Goal: Task Accomplishment & Management: Use online tool/utility

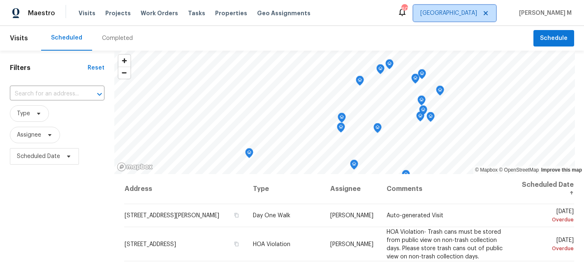
click at [467, 12] on span "[GEOGRAPHIC_DATA]" at bounding box center [454, 13] width 83 height 16
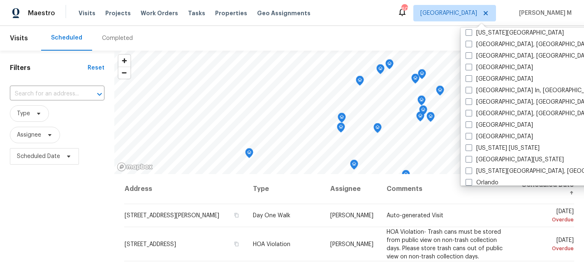
scroll to position [319, 0]
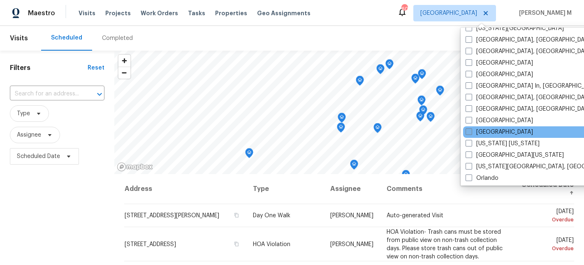
click at [492, 132] on label "[GEOGRAPHIC_DATA]" at bounding box center [498, 132] width 67 height 8
click at [471, 132] on input "[GEOGRAPHIC_DATA]" at bounding box center [467, 130] width 5 height 5
checkbox input "true"
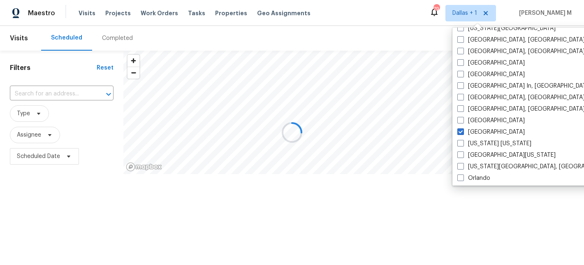
click at [155, 14] on span "Work Orders" at bounding box center [159, 13] width 37 height 8
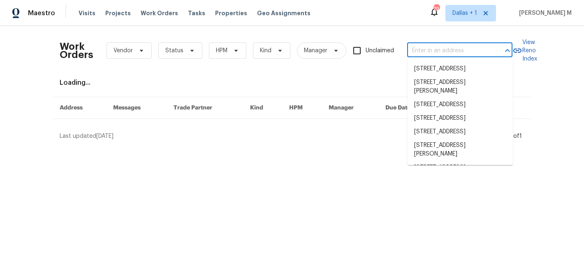
click at [450, 46] on input "text" at bounding box center [448, 50] width 82 height 13
paste input "[STREET_ADDRESS]"
type input "[STREET_ADDRESS]"
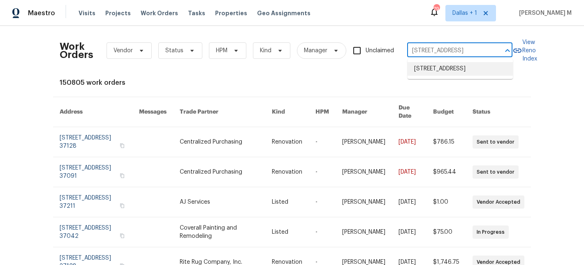
click at [457, 70] on li "[STREET_ADDRESS]" at bounding box center [459, 69] width 105 height 14
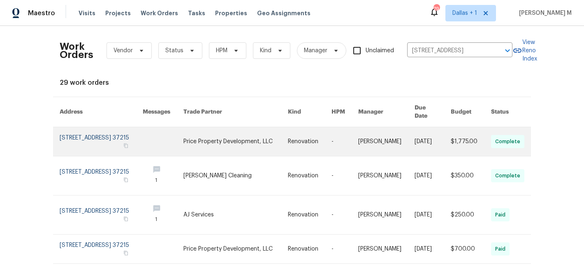
click at [318, 132] on link at bounding box center [310, 141] width 44 height 29
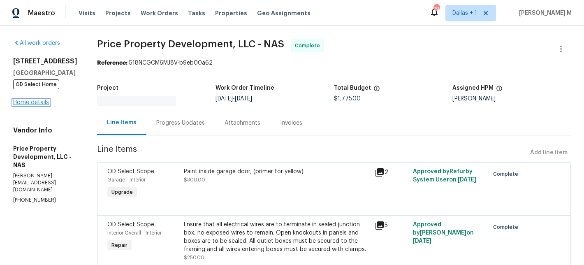
click at [41, 102] on link "Home details" at bounding box center [31, 102] width 36 height 6
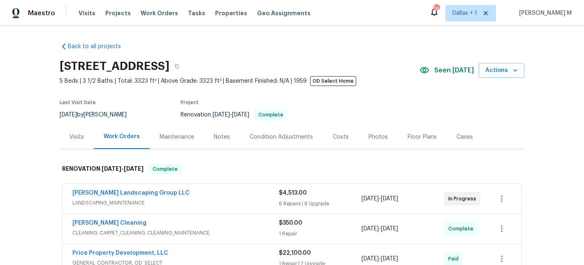
click at [230, 196] on div "[PERSON_NAME] Landscaping Group LLC" at bounding box center [175, 194] width 206 height 10
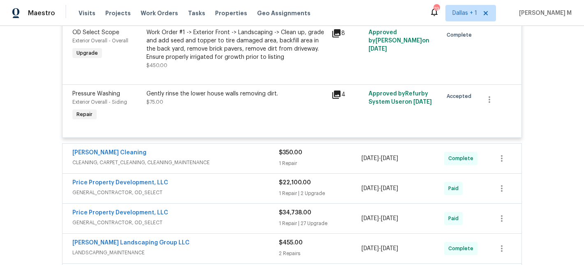
scroll to position [908, 0]
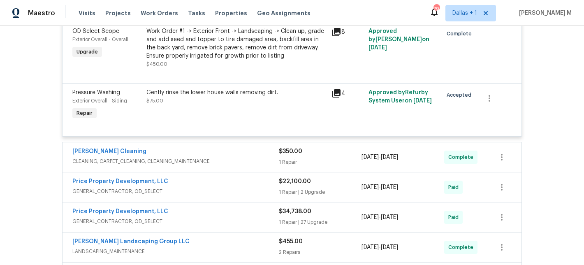
click at [257, 157] on div "[PERSON_NAME] Cleaning" at bounding box center [175, 152] width 206 height 10
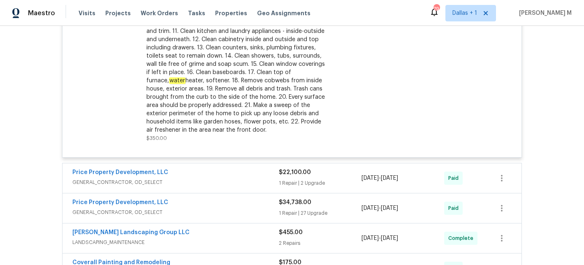
scroll to position [1262, 0]
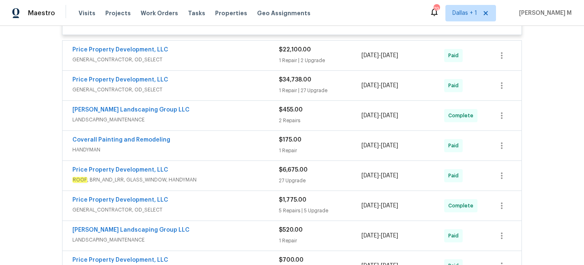
click at [213, 60] on span "GENERAL_CONTRACTOR, OD_SELECT" at bounding box center [175, 59] width 206 height 8
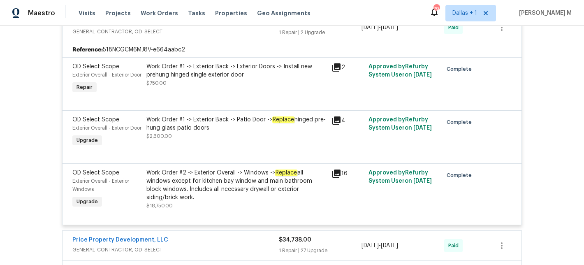
scroll to position [1292, 0]
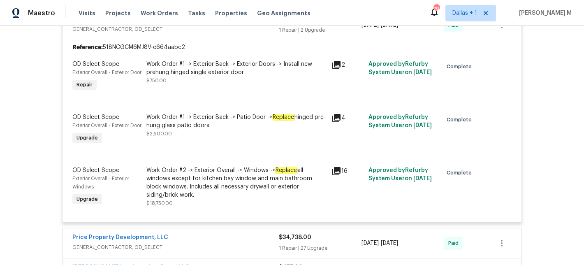
click at [278, 72] on div "Work Order #1 -> Exterior Back -> Exterior Doors -> Install new prehung hinged …" at bounding box center [236, 68] width 180 height 16
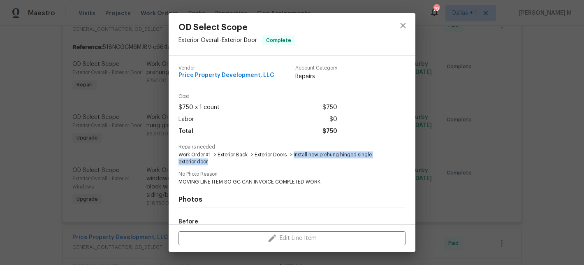
drag, startPoint x: 294, startPoint y: 155, endPoint x: 251, endPoint y: 160, distance: 43.8
click at [251, 160] on span "Work Order #1 -> Exterior Back -> Exterior Doors -> Install new prehung hinged …" at bounding box center [280, 158] width 204 height 14
copy span "Install new prehung hinged single exterior door"
click at [132, 168] on div "OD Select Scope Exterior Overall - Exterior Door Complete Vendor Price Property…" at bounding box center [292, 132] width 584 height 265
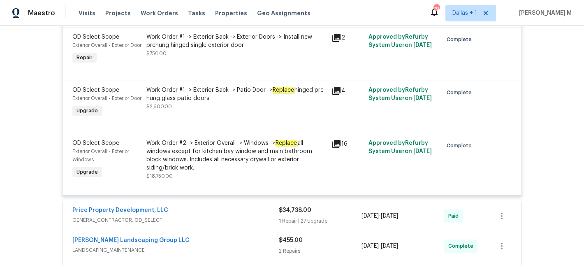
scroll to position [1321, 0]
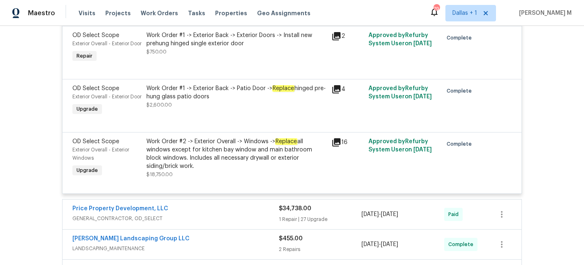
click at [263, 170] on div "Work Order #2 -> Exterior Overall -> Windows -> Replace all windows except for …" at bounding box center [236, 153] width 180 height 33
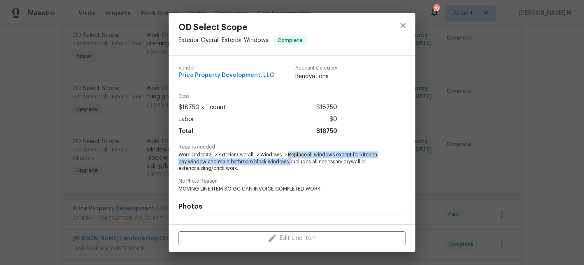
drag, startPoint x: 289, startPoint y: 155, endPoint x: 290, endPoint y: 162, distance: 7.4
click at [290, 162] on span "Work Order #2 -> Exterior Overall -> Windows -> Replace all windows except for …" at bounding box center [280, 161] width 204 height 21
copy span "Replace all windows except for kitchen bay window and main bathroom block windo…"
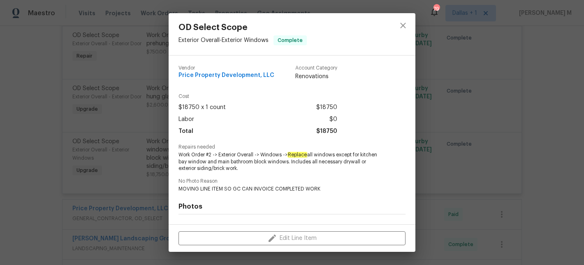
click at [86, 138] on div "OD Select Scope Exterior Overall - Exterior Windows Complete Vendor Price Prope…" at bounding box center [292, 132] width 584 height 265
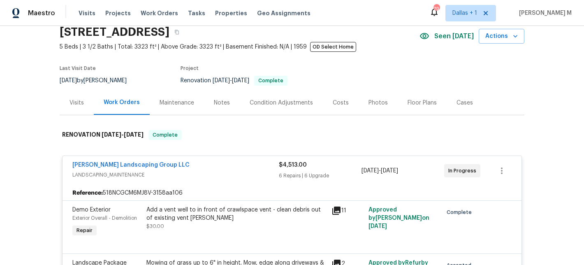
scroll to position [21, 0]
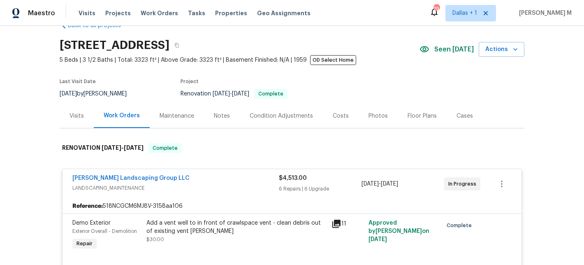
click at [202, 183] on div "[PERSON_NAME] Landscaping Group LLC" at bounding box center [175, 179] width 206 height 10
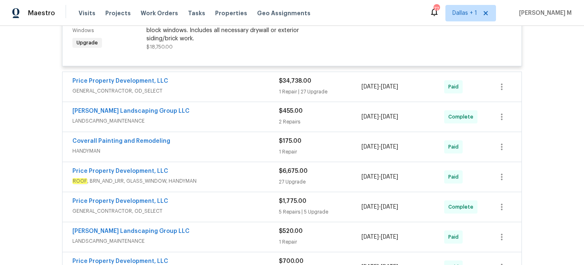
scroll to position [645, 0]
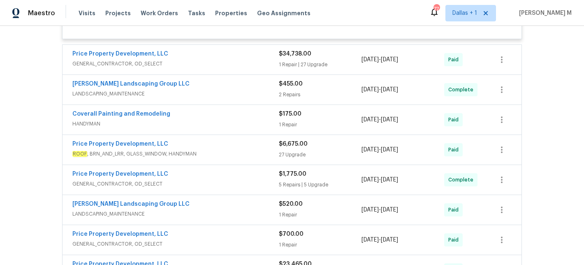
click at [228, 68] on span "GENERAL_CONTRACTOR, OD_SELECT" at bounding box center [175, 64] width 206 height 8
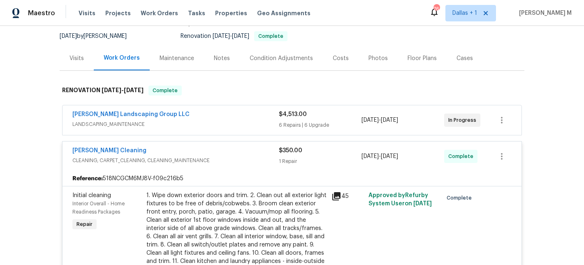
scroll to position [89, 0]
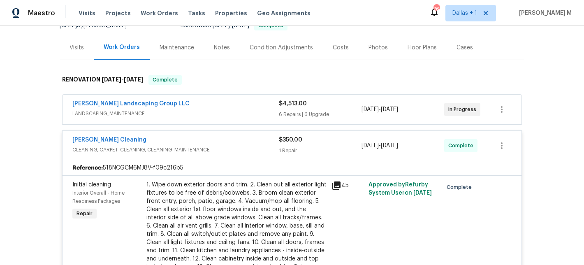
click at [225, 107] on div "[PERSON_NAME] Landscaping Group LLC" at bounding box center [175, 104] width 206 height 10
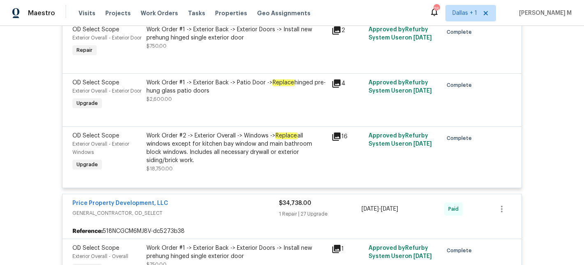
scroll to position [1333, 0]
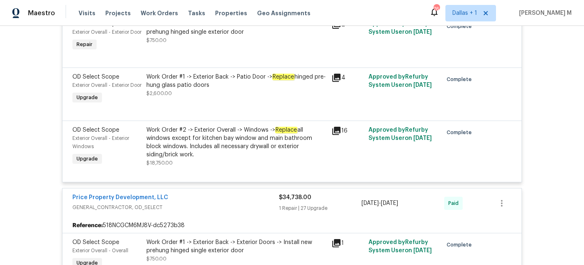
click at [284, 89] on div "Work Order #1 -> Exterior Back -> Patio Door -> Replace hinged pre-hung glass p…" at bounding box center [236, 81] width 180 height 16
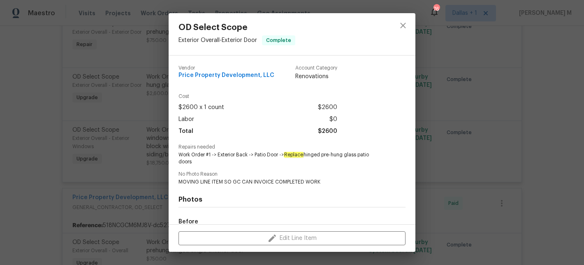
drag, startPoint x: 287, startPoint y: 154, endPoint x: 250, endPoint y: 167, distance: 39.3
click at [250, 167] on div "Vendor Price Property Development, LLC Account Category Renovations Cost $2600 …" at bounding box center [291, 190] width 227 height 262
copy span "Replace hinged pre-hung glass patio doors"
click at [84, 143] on div "OD Select Scope Exterior Overall - Exterior Door Complete Vendor Price Property…" at bounding box center [292, 132] width 584 height 265
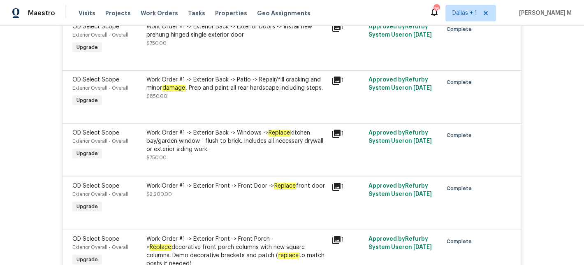
scroll to position [1549, 0]
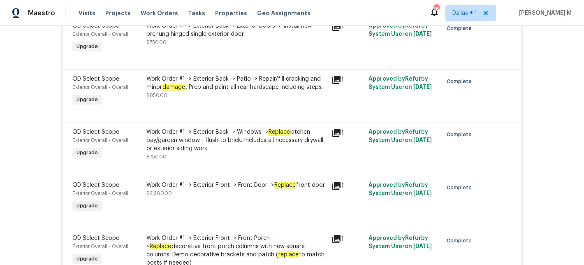
click at [266, 91] on div "Work Order #1 -> Exterior Back -> Patio -> Repair/fill cracking and minor damag…" at bounding box center [236, 83] width 180 height 16
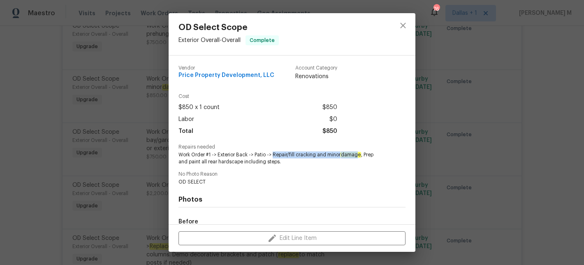
drag, startPoint x: 274, startPoint y: 153, endPoint x: 359, endPoint y: 158, distance: 85.2
click at [359, 158] on span "Work Order #1 -> Exterior Back -> Patio -> Repair/fill cracking and minor damag…" at bounding box center [280, 158] width 204 height 14
click at [364, 158] on span "Work Order #1 -> Exterior Back -> Patio -> Repair/fill cracking and minor damag…" at bounding box center [280, 158] width 204 height 14
drag, startPoint x: 361, startPoint y: 157, endPoint x: 273, endPoint y: 155, distance: 88.0
click at [273, 155] on span "Work Order #1 -> Exterior Back -> Patio -> Repair/fill cracking and minor damag…" at bounding box center [280, 158] width 204 height 14
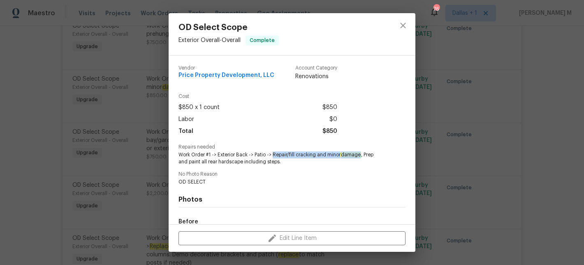
copy span "Repair/fill cracking and minor damage"
click at [150, 176] on div "OD Select Scope Exterior Overall - Overall Complete Vendor Price Property Devel…" at bounding box center [292, 132] width 584 height 265
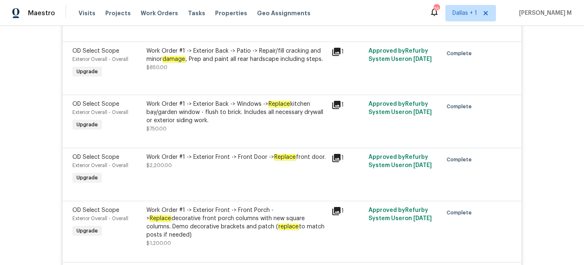
scroll to position [1588, 0]
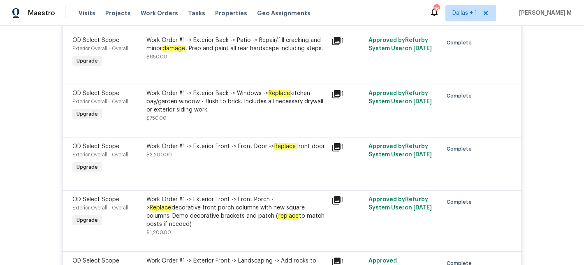
click at [279, 97] on em "Replace" at bounding box center [279, 93] width 22 height 7
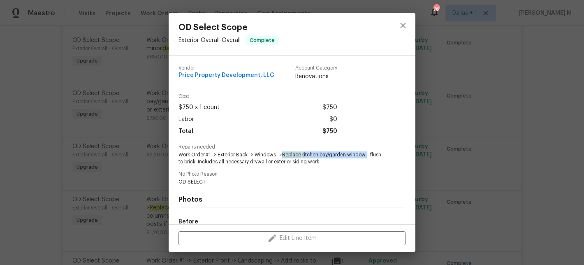
drag, startPoint x: 283, startPoint y: 155, endPoint x: 366, endPoint y: 156, distance: 83.0
click at [366, 156] on span "Work Order #1 -> Exterior Back -> Windows -> Replace kitchen bay/garden window …" at bounding box center [280, 158] width 204 height 14
copy span "Replace kitchen bay/garden window"
click at [117, 150] on div "OD Select Scope Exterior Overall - Overall Complete Vendor Price Property Devel…" at bounding box center [292, 132] width 584 height 265
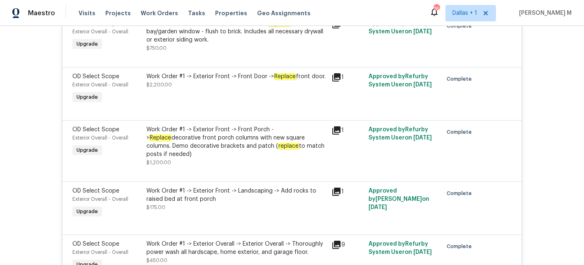
scroll to position [1655, 0]
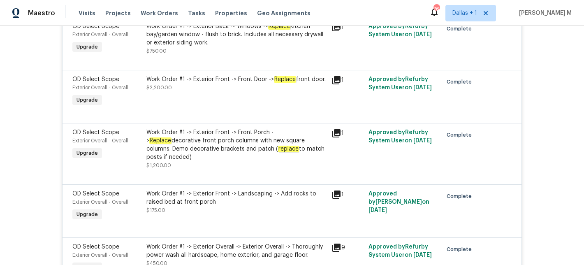
click at [292, 83] on em "Replace" at bounding box center [285, 79] width 22 height 7
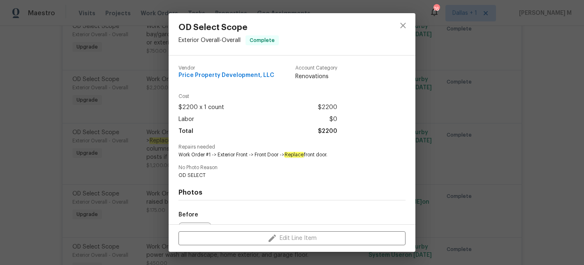
drag, startPoint x: 288, startPoint y: 155, endPoint x: 344, endPoint y: 155, distance: 55.5
click at [344, 155] on span "Work Order #1 -> Exterior Front -> Front Door -> Replace front door." at bounding box center [280, 154] width 204 height 7
copy span "Replace front door."
click at [115, 133] on div "OD Select Scope Exterior Overall - Overall Complete Vendor Price Property Devel…" at bounding box center [292, 132] width 584 height 265
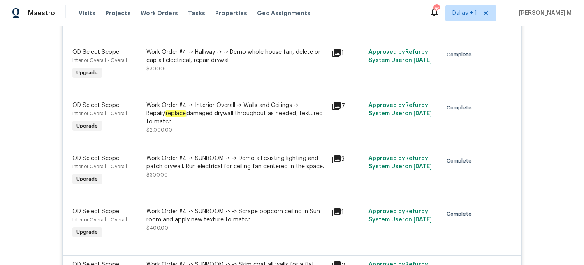
scroll to position [2285, 0]
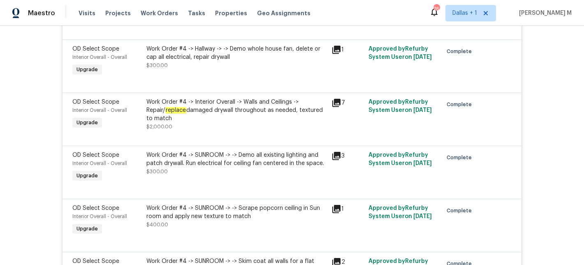
click at [206, 123] on div "Work Order #4 -> Interior Overall -> Walls and Ceilings -> Repair/ replace dama…" at bounding box center [236, 110] width 180 height 25
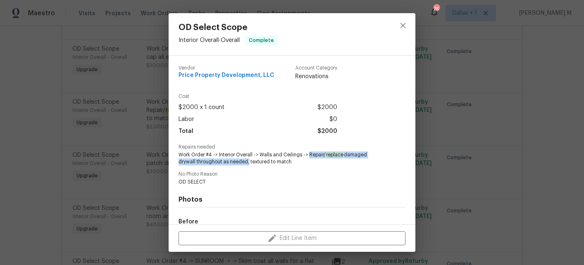
drag, startPoint x: 310, startPoint y: 154, endPoint x: 248, endPoint y: 162, distance: 62.1
click at [248, 162] on span "Work Order #4 -> Interior Overall -> Walls and Ceilings -> Repair/ replace dama…" at bounding box center [280, 158] width 204 height 14
copy span "Repair/ replace damaged drywall throughout as needed"
click at [134, 194] on div "OD Select Scope Interior Overall - Overall Complete Vendor Price Property Devel…" at bounding box center [292, 132] width 584 height 265
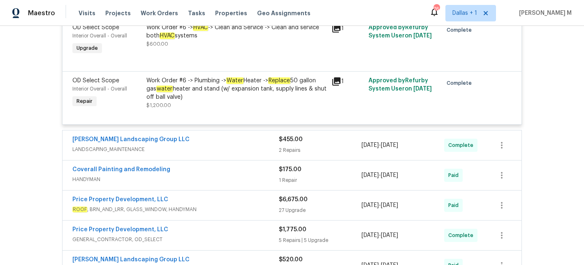
scroll to position [2954, 0]
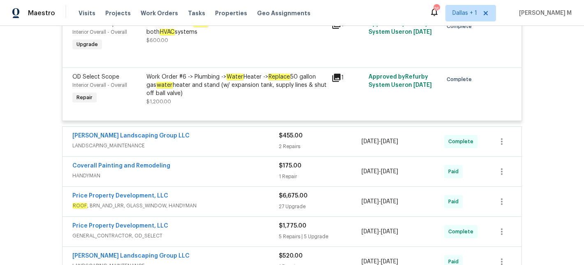
click at [246, 141] on div "[PERSON_NAME] Landscaping Group LLC" at bounding box center [175, 137] width 206 height 10
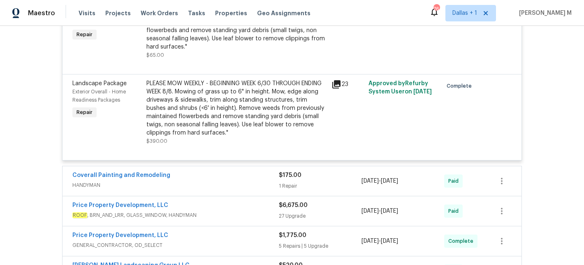
scroll to position [3162, 0]
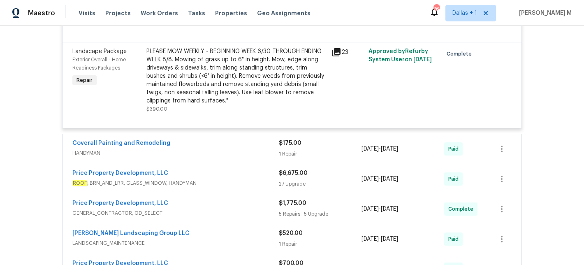
click at [255, 149] on div "Coverall Painting and Remodeling" at bounding box center [175, 144] width 206 height 10
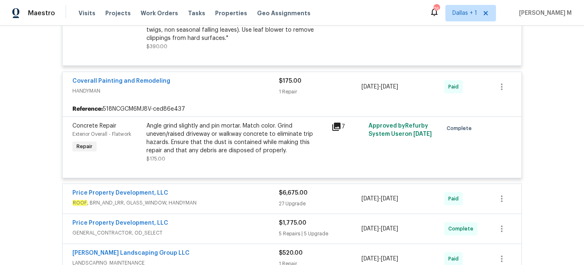
scroll to position [3252, 0]
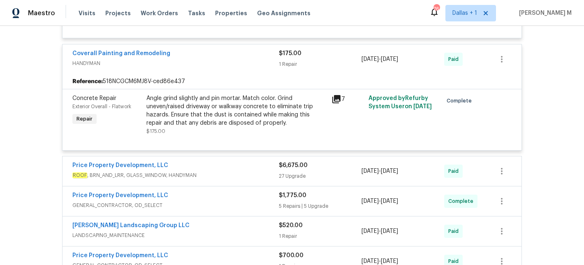
click at [256, 171] on div "Price Property Development, LLC" at bounding box center [175, 166] width 206 height 10
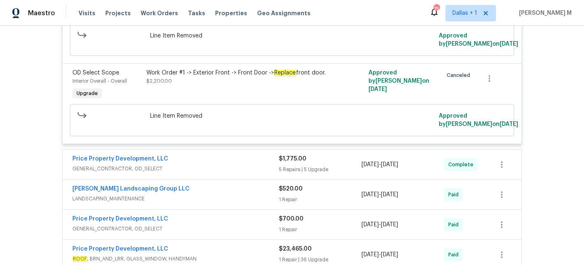
scroll to position [5116, 0]
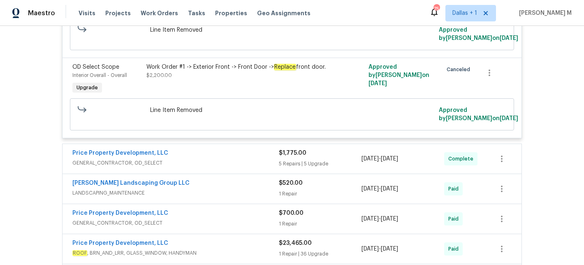
click at [248, 167] on span "GENERAL_CONTRACTOR, OD_SELECT" at bounding box center [175, 163] width 206 height 8
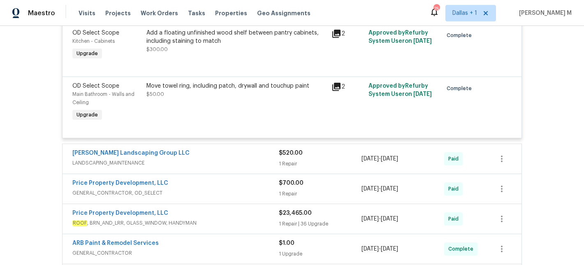
scroll to position [5743, 0]
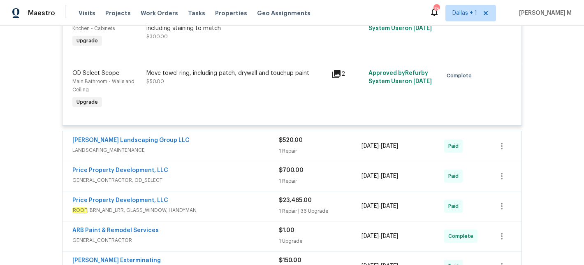
click at [242, 146] on div "[PERSON_NAME] Landscaping Group LLC" at bounding box center [175, 141] width 206 height 10
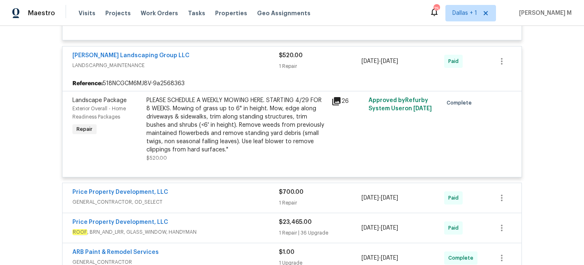
scroll to position [5865, 0]
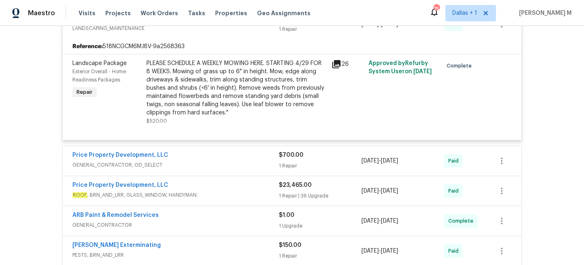
click at [241, 169] on span "GENERAL_CONTRACTOR, OD_SELECT" at bounding box center [175, 165] width 206 height 8
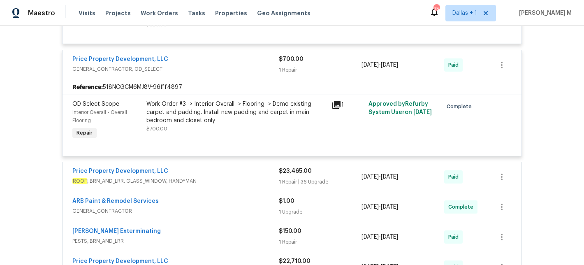
scroll to position [5963, 0]
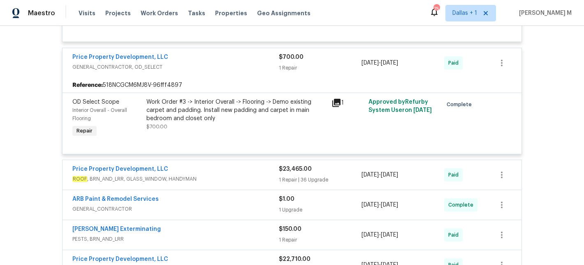
click at [232, 123] on div "Work Order #3 -> Interior Overall -> Flooring -> Demo existing carpet and paddi…" at bounding box center [236, 110] width 180 height 25
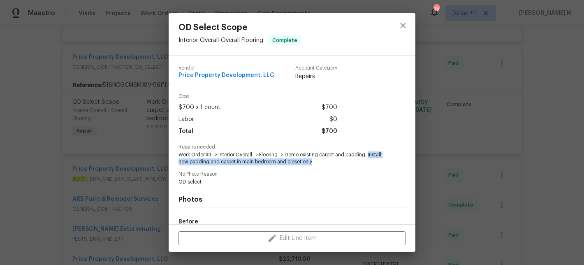
drag, startPoint x: 368, startPoint y: 153, endPoint x: 370, endPoint y: 166, distance: 13.1
click at [370, 166] on div "Vendor Price Property Development, LLC Account Category Repairs Cost $700 x 1 c…" at bounding box center [291, 190] width 227 height 262
copy span "Install new padding and carpet in main bedroom and closet only"
click at [104, 181] on div "OD Select Scope Interior Overall - Overall Flooring Complete Vendor Price Prope…" at bounding box center [292, 132] width 584 height 265
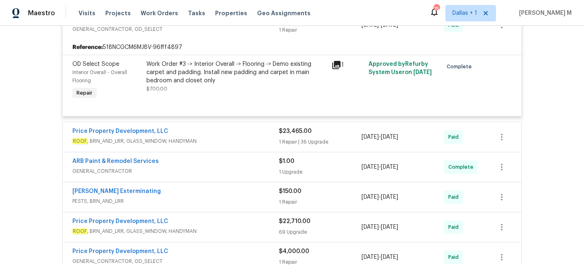
scroll to position [6015, 0]
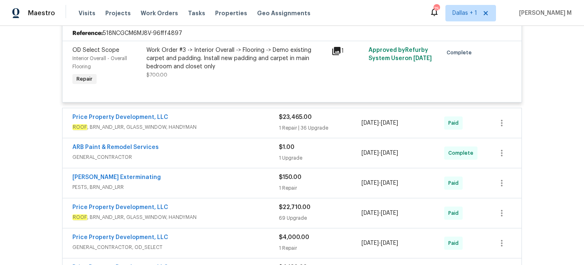
click at [229, 123] on div "Price Property Development, LLC" at bounding box center [175, 118] width 206 height 10
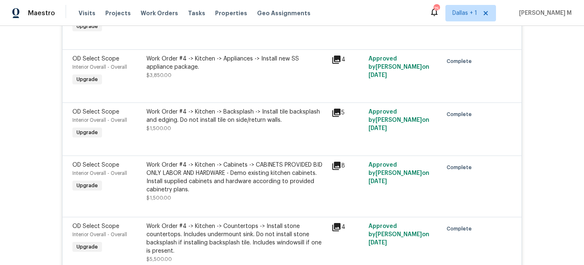
scroll to position [7109, 0]
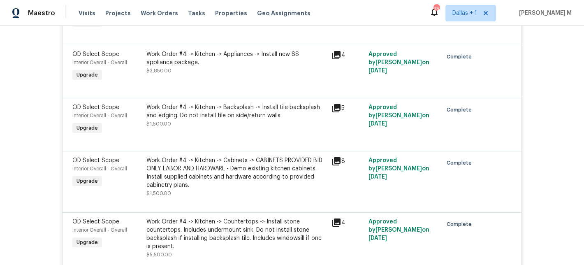
click at [261, 67] on div "Work Order #4 -> Kitchen -> Appliances -> Install new SS appliance package." at bounding box center [236, 58] width 180 height 16
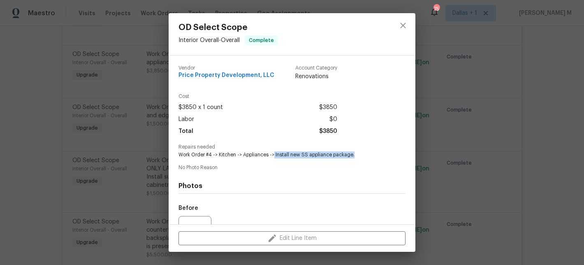
drag, startPoint x: 274, startPoint y: 153, endPoint x: 370, endPoint y: 158, distance: 96.7
click at [370, 158] on span "Work Order #4 -> Kitchen -> Appliances -> Install new SS appliance package." at bounding box center [280, 154] width 204 height 7
copy span "Install new SS appliance package."
click at [86, 182] on div "OD Select Scope Interior Overall - Overall Complete Vendor Price Property Devel…" at bounding box center [292, 132] width 584 height 265
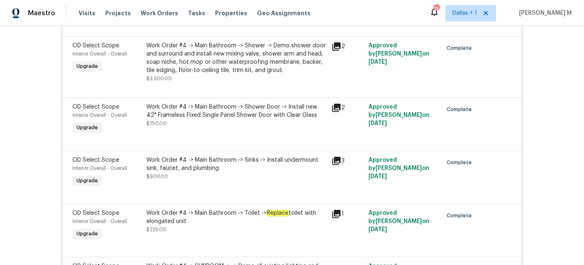
scroll to position [7849, 0]
click at [228, 75] on div "Work Order #4 -> Main Bathroom -> Shower -> Demo shower door and surround and i…" at bounding box center [236, 58] width 180 height 33
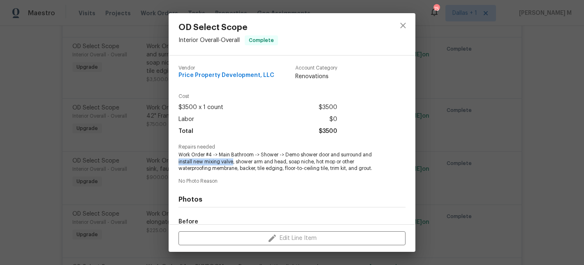
drag, startPoint x: 174, startPoint y: 161, endPoint x: 233, endPoint y: 160, distance: 59.6
click at [233, 160] on div "Vendor Price Property Development, LLC Account Category Renovations Cost $3500 …" at bounding box center [292, 139] width 247 height 169
copy span "install new mixing valve"
click at [104, 171] on div "OD Select Scope Interior Overall - Overall Complete Vendor Price Property Devel…" at bounding box center [292, 132] width 584 height 265
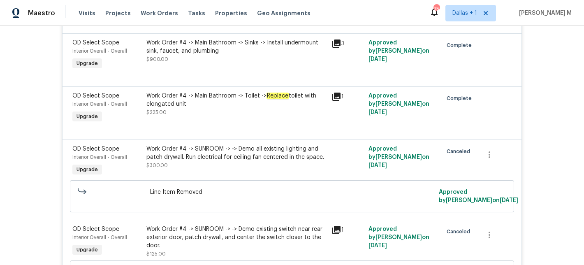
scroll to position [7969, 0]
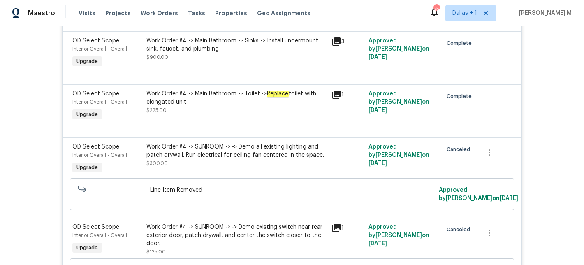
click at [270, 106] on div "Work Order #4 -> Main Bathroom -> Toilet -> Replace toilet with elongated unit" at bounding box center [236, 98] width 180 height 16
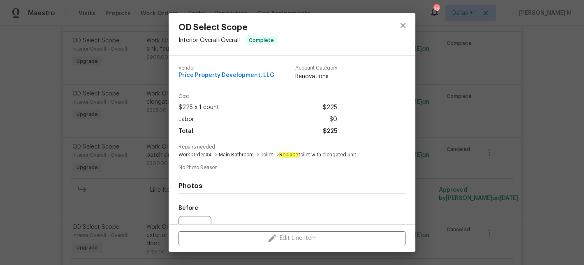
drag, startPoint x: 280, startPoint y: 155, endPoint x: 377, endPoint y: 158, distance: 97.1
click at [377, 158] on div "Vendor Price Property Development, LLC Account Category Renovations Cost $225 x…" at bounding box center [291, 183] width 227 height 248
click at [132, 159] on div "OD Select Scope Interior Overall - Overall Complete Vendor Price Property Devel…" at bounding box center [292, 132] width 584 height 265
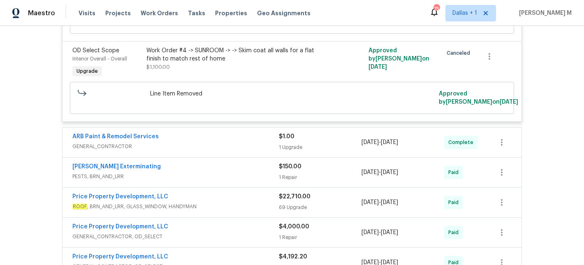
scroll to position [8374, 0]
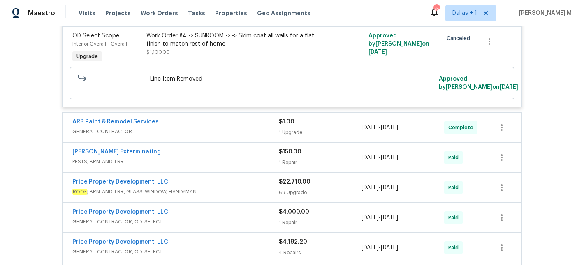
click at [209, 136] on span "GENERAL_CONTRACTOR" at bounding box center [175, 131] width 206 height 8
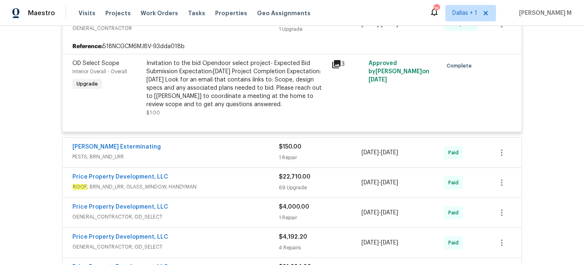
scroll to position [8494, 0]
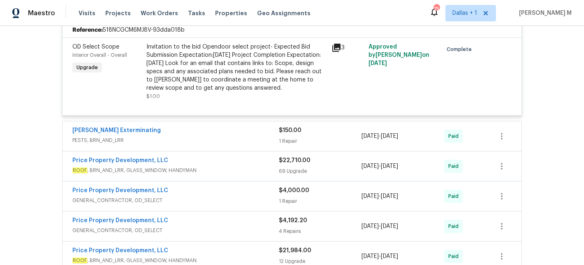
click at [217, 136] on div "[PERSON_NAME] Exterminating" at bounding box center [175, 131] width 206 height 10
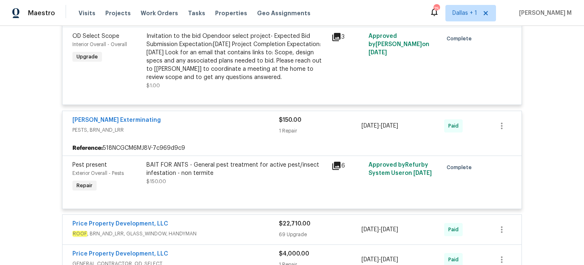
scroll to position [8514, 0]
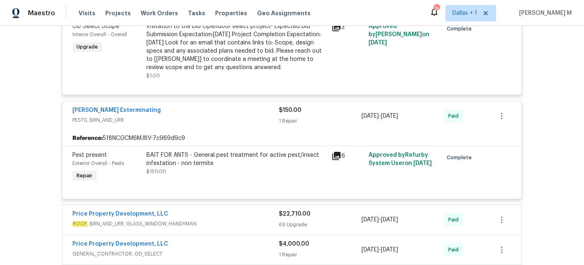
click at [181, 167] on div "BAIT FOR ANTS - General pest treatment for active pest/insect infestation - non…" at bounding box center [236, 159] width 180 height 16
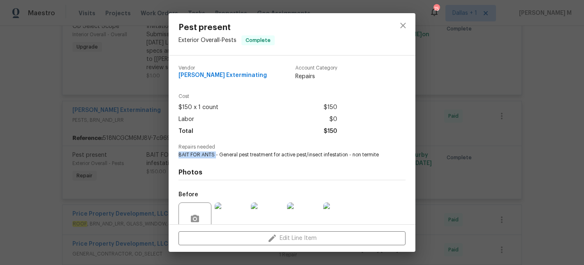
drag, startPoint x: 178, startPoint y: 155, endPoint x: 215, endPoint y: 155, distance: 36.6
click at [215, 155] on span "BAIT FOR ANTS - General pest treatment for active pest/insect infestation - non…" at bounding box center [280, 154] width 204 height 7
click at [155, 192] on div "Pest present Exterior Overall - Pests Complete Vendor Belle [PERSON_NAME] Exter…" at bounding box center [292, 132] width 584 height 265
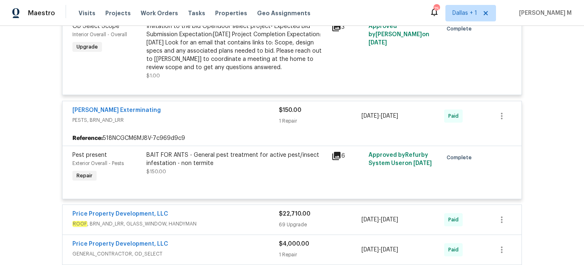
click at [251, 167] on div "BAIT FOR ANTS - General pest treatment for active pest/insect infestation - non…" at bounding box center [236, 159] width 180 height 16
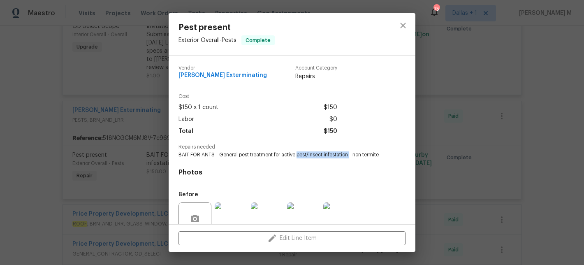
drag, startPoint x: 296, startPoint y: 155, endPoint x: 349, endPoint y: 153, distance: 53.1
click at [349, 153] on span "BAIT FOR ANTS - General pest treatment for active pest/insect infestation - non…" at bounding box center [280, 154] width 204 height 7
drag, startPoint x: 282, startPoint y: 155, endPoint x: 389, endPoint y: 154, distance: 107.3
click at [389, 154] on div "Repairs needed BAIT FOR ANTS - General pest treatment for active pest/insect in…" at bounding box center [291, 151] width 227 height 14
drag, startPoint x: 385, startPoint y: 154, endPoint x: 281, endPoint y: 156, distance: 104.0
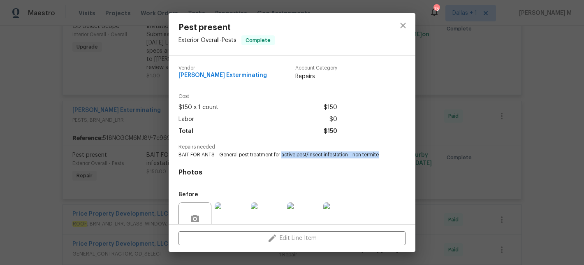
click at [281, 156] on div "Repairs needed BAIT FOR ANTS - General pest treatment for active pest/insect in…" at bounding box center [291, 151] width 227 height 14
click at [125, 143] on div "Pest present Exterior Overall - Pests Complete Vendor Belle [PERSON_NAME] Exter…" at bounding box center [292, 132] width 584 height 265
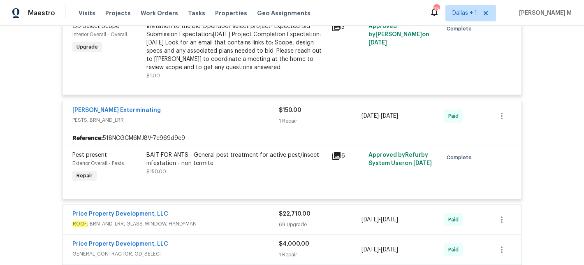
click at [206, 167] on div "BAIT FOR ANTS - General pest treatment for active pest/insect infestation - non…" at bounding box center [236, 159] width 180 height 16
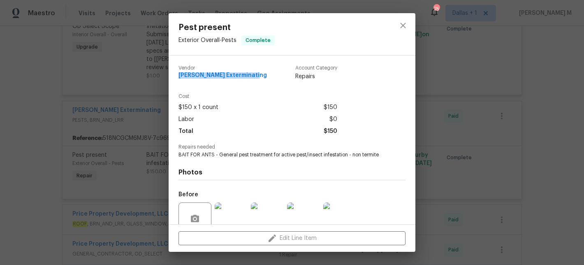
drag, startPoint x: 176, startPoint y: 73, endPoint x: 264, endPoint y: 79, distance: 87.3
click at [264, 79] on div "Vendor Belle [PERSON_NAME] Exterminating Account Category Repairs Cost $150 x 1…" at bounding box center [292, 139] width 247 height 169
click at [141, 166] on div "Pest present Exterior Overall - Pests Complete Vendor Belle [PERSON_NAME] Exter…" at bounding box center [292, 132] width 584 height 265
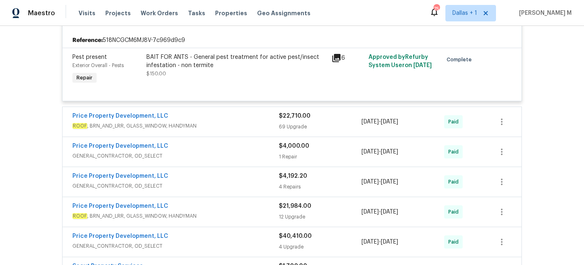
scroll to position [8625, 0]
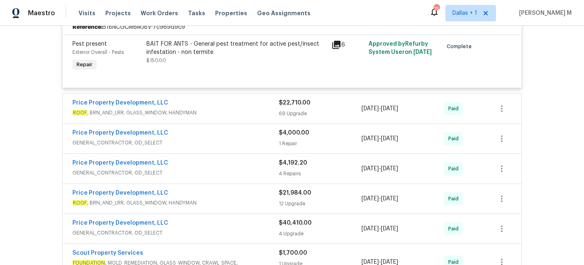
click at [242, 109] on div "Price Property Development, LLC" at bounding box center [175, 104] width 206 height 10
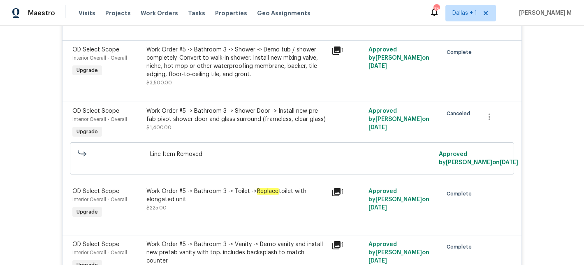
scroll to position [9692, 0]
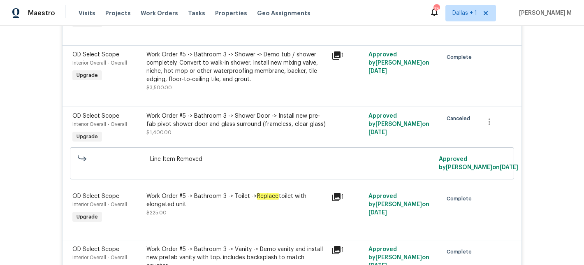
click at [263, 83] on div "Work Order #5 -> Bathroom 3 -> Shower -> Demo tub / shower completely. Convert …" at bounding box center [236, 67] width 180 height 33
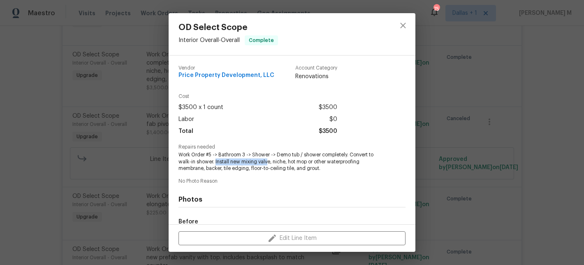
drag, startPoint x: 214, startPoint y: 161, endPoint x: 267, endPoint y: 161, distance: 53.0
click at [267, 161] on span "Work Order #5 -> Bathroom 3 -> Shower -> Demo tub / shower completely. Convert …" at bounding box center [280, 161] width 204 height 21
drag, startPoint x: 270, startPoint y: 161, endPoint x: 215, endPoint y: 164, distance: 54.8
click at [215, 164] on span "Work Order #5 -> Bathroom 3 -> Shower -> Demo tub / shower completely. Convert …" at bounding box center [280, 161] width 204 height 21
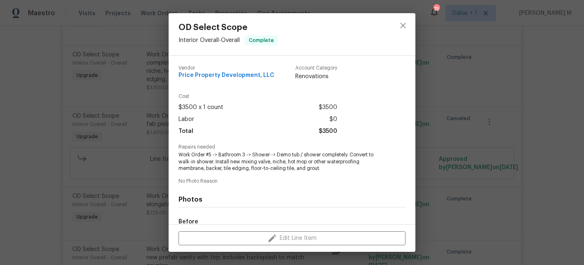
click at [139, 130] on div "OD Select Scope Interior Overall - Overall Complete Vendor Price Property Devel…" at bounding box center [292, 132] width 584 height 265
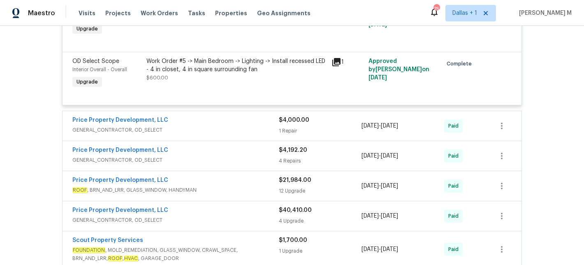
scroll to position [12704, 0]
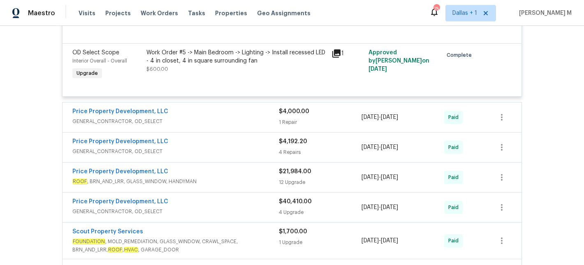
click at [206, 125] on span "GENERAL_CONTRACTOR, OD_SELECT" at bounding box center [175, 121] width 206 height 8
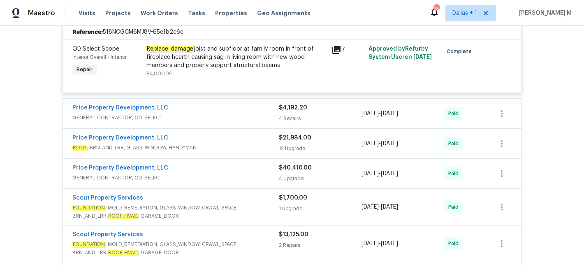
scroll to position [12815, 0]
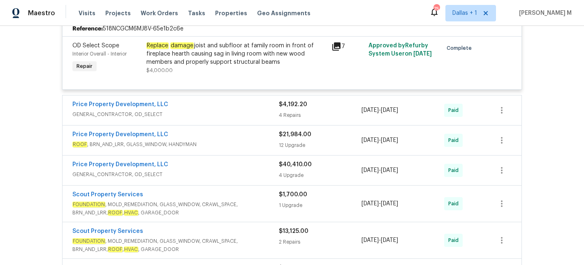
click at [244, 110] on div "Price Property Development, LLC" at bounding box center [175, 105] width 206 height 10
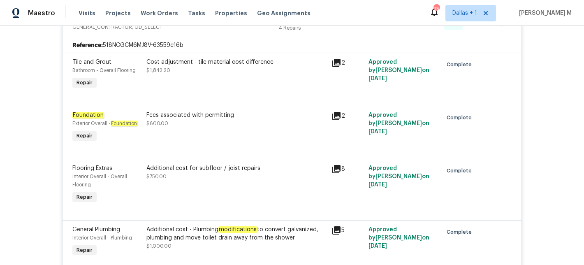
scroll to position [12986, 0]
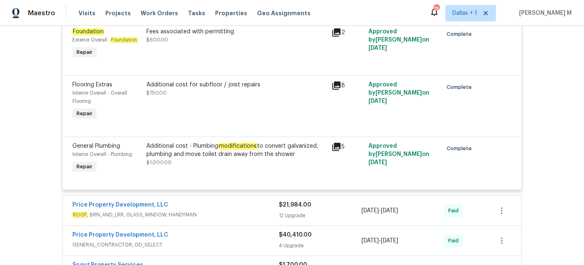
click at [141, 177] on div "General Plumbing Interior Overall - Plumbing Repair" at bounding box center [107, 158] width 74 height 38
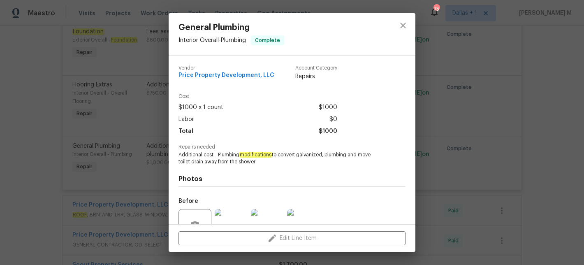
click at [138, 188] on div "General Plumbing Interior Overall - Plumbing Complete Vendor Price Property Dev…" at bounding box center [292, 132] width 584 height 265
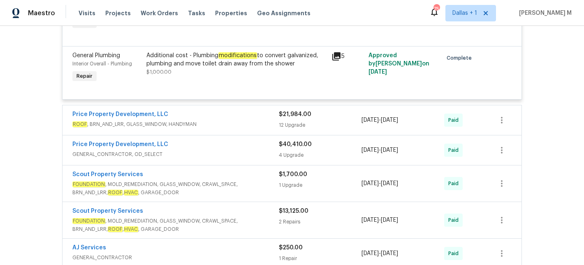
scroll to position [13087, 0]
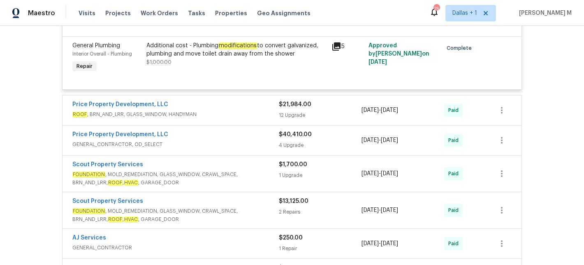
click at [210, 110] on div "Price Property Development, LLC" at bounding box center [175, 105] width 206 height 10
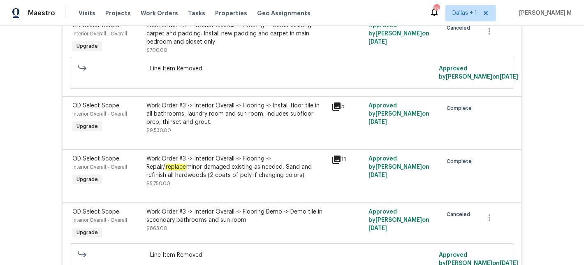
scroll to position [13368, 0]
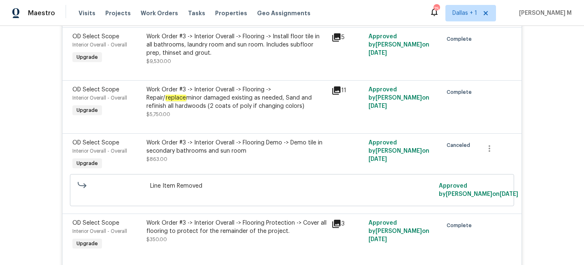
click at [276, 57] on div "Work Order #3 -> Interior Overall -> Flooring -> Install floor tile in all bath…" at bounding box center [236, 44] width 180 height 25
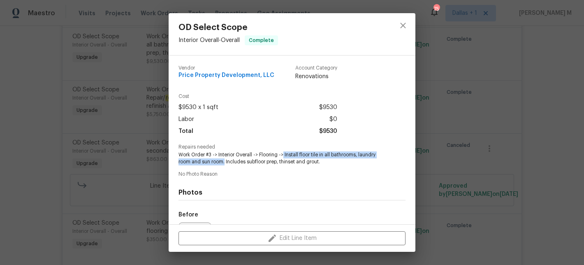
drag, startPoint x: 284, startPoint y: 154, endPoint x: 225, endPoint y: 163, distance: 59.9
click at [225, 163] on span "Work Order #3 -> Interior Overall -> Flooring -> Install floor tile in all bath…" at bounding box center [280, 158] width 204 height 14
click at [116, 136] on div "OD Select Scope Interior Overall - Overall Complete Vendor Price Property Devel…" at bounding box center [292, 132] width 584 height 265
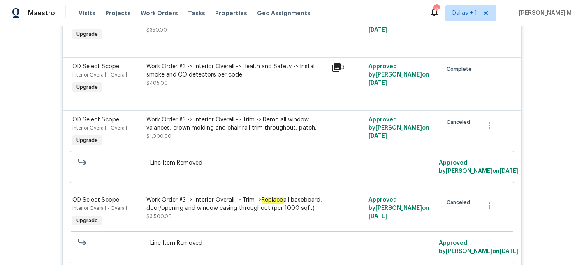
scroll to position [13573, 0]
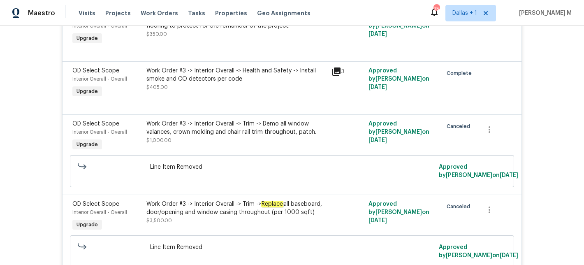
click at [282, 83] on div "Work Order #3 -> Interior Overall -> Health and Safety -> Install smoke and CO …" at bounding box center [236, 75] width 180 height 16
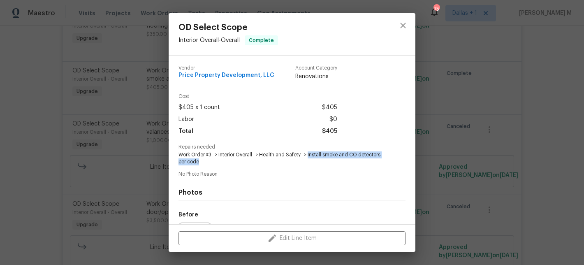
drag, startPoint x: 307, startPoint y: 153, endPoint x: 380, endPoint y: 159, distance: 73.4
click at [380, 159] on span "Work Order #3 -> Interior Overall -> Health and Safety -> Install smoke and CO …" at bounding box center [280, 158] width 204 height 14
click at [131, 215] on div "OD Select Scope Interior Overall - Overall Complete Vendor Price Property Devel…" at bounding box center [292, 132] width 584 height 265
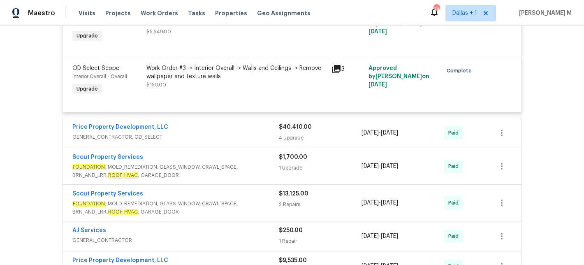
scroll to position [13906, 0]
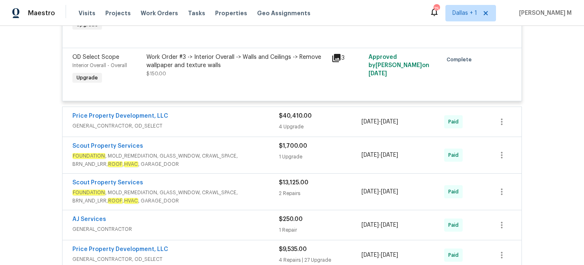
click at [235, 122] on div "Price Property Development, LLC" at bounding box center [175, 117] width 206 height 10
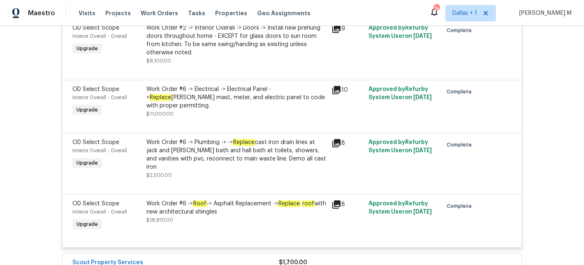
scroll to position [14040, 0]
click at [282, 56] on div "Work Order #2 -> Interior Overall -> Doors -> Install new prehung doors through…" at bounding box center [236, 39] width 180 height 33
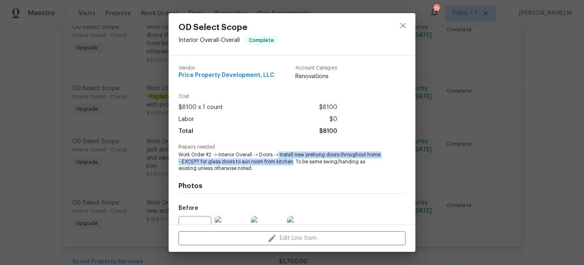
drag, startPoint x: 279, startPoint y: 154, endPoint x: 293, endPoint y: 164, distance: 17.7
click at [293, 164] on span "Work Order #2 -> Interior Overall -> Doors -> Install new prehung doors through…" at bounding box center [280, 161] width 204 height 21
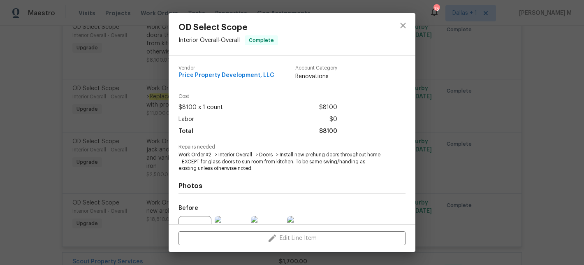
click at [109, 123] on div "OD Select Scope Interior Overall - Overall Complete Vendor Price Property Devel…" at bounding box center [292, 132] width 584 height 265
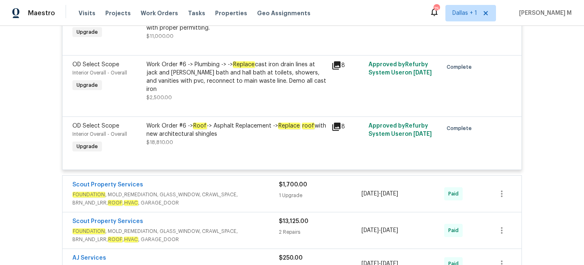
scroll to position [14120, 0]
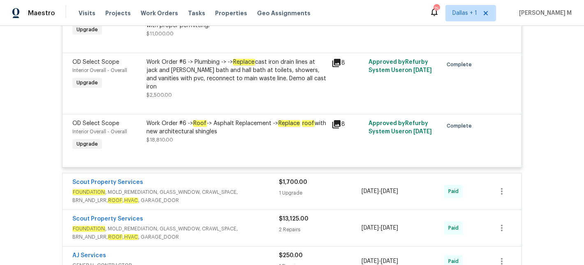
click at [198, 144] on div "Work Order #6 -> Roof -> Asphalt Replacement -> Replace roof with new architect…" at bounding box center [236, 131] width 180 height 25
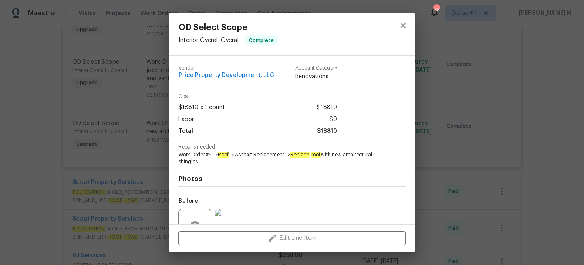
drag, startPoint x: 336, startPoint y: 155, endPoint x: 365, endPoint y: 162, distance: 29.4
click at [365, 162] on span "Work Order #6 -> Roof -> Asphalt Replacement -> Replace roof with new architect…" at bounding box center [280, 158] width 204 height 14
click at [148, 209] on div "OD Select Scope Interior Overall - Overall Complete Vendor Price Property Devel…" at bounding box center [292, 132] width 584 height 265
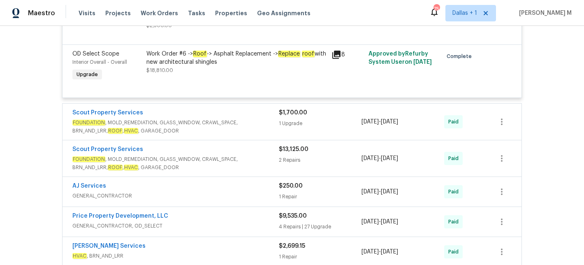
scroll to position [14203, 0]
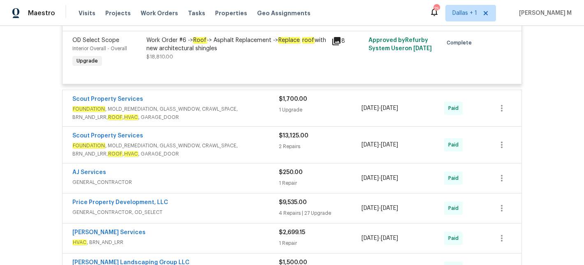
click at [208, 105] on div "Scout Property Services" at bounding box center [175, 100] width 206 height 10
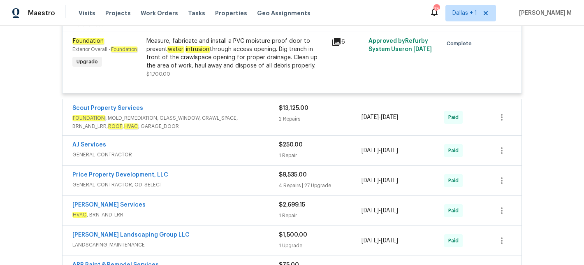
scroll to position [14316, 0]
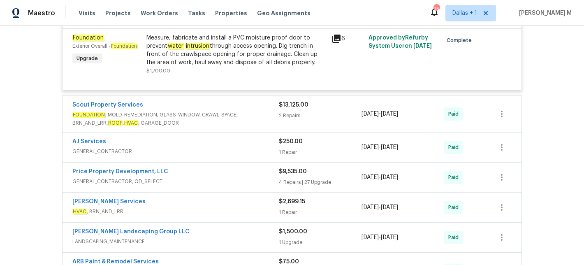
click at [219, 67] on div "Measure, fabricate and install a PVC moisture proof door to prevent water intru…" at bounding box center [236, 50] width 180 height 33
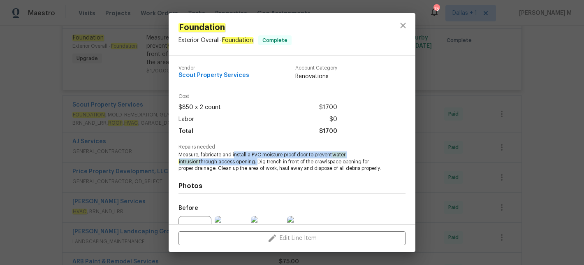
drag, startPoint x: 233, startPoint y: 154, endPoint x: 237, endPoint y: 162, distance: 8.8
click at [237, 162] on span "Measure, fabricate and install a PVC moisture proof door to prevent water intru…" at bounding box center [280, 161] width 204 height 21
drag, startPoint x: 232, startPoint y: 155, endPoint x: 236, endPoint y: 160, distance: 6.3
click at [236, 160] on span "Measure, fabricate and install a PVC moisture proof door to prevent water intru…" at bounding box center [280, 161] width 204 height 21
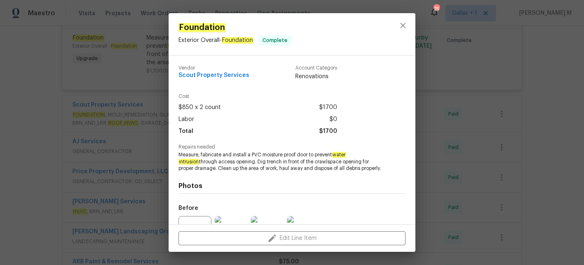
click at [128, 192] on div "Foundation Exterior Overall - Foundation Complete Vendor Scout Property Service…" at bounding box center [292, 132] width 584 height 265
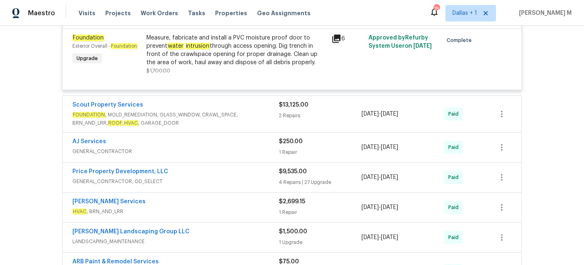
click at [241, 147] on div "AJ Services" at bounding box center [175, 142] width 206 height 10
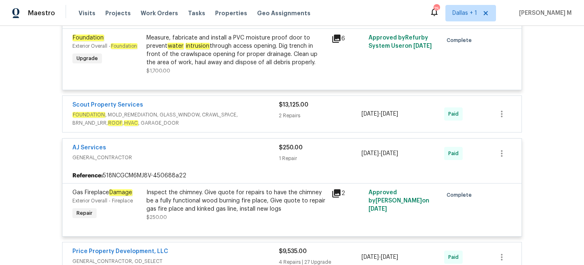
click at [239, 127] on span "FOUNDATION , MOLD_REMEDIATION, GLASS_WINDOW, CRAWL_SPACE, BRN_AND_LRR, ROOF , H…" at bounding box center [175, 119] width 206 height 16
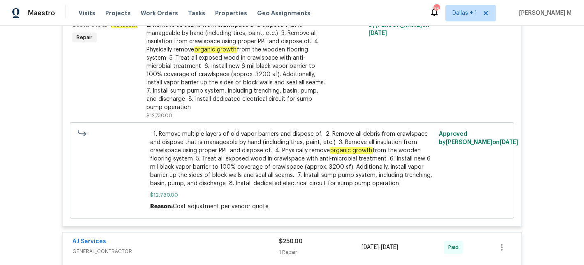
scroll to position [14508, 0]
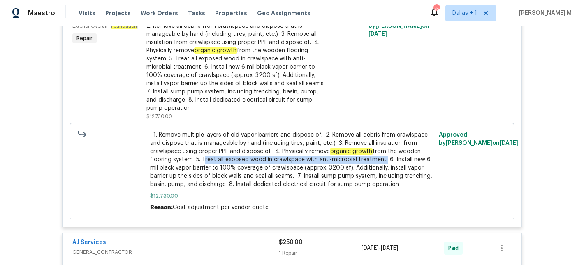
drag, startPoint x: 201, startPoint y: 199, endPoint x: 382, endPoint y: 199, distance: 180.9
click at [382, 188] on span "‬ ‭ 1.‬‭ Remove multiple layers of old vapor barriers and dispose of. ‭ 2.‬‭ Re…" at bounding box center [292, 160] width 284 height 58
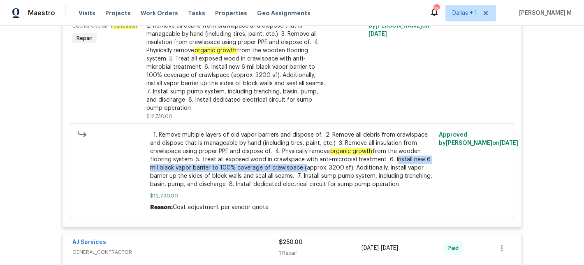
drag, startPoint x: 391, startPoint y: 200, endPoint x: 300, endPoint y: 210, distance: 91.8
click at [300, 188] on span "‬ ‭ 1.‬‭ Remove multiple layers of old vapor barriers and dispose of. ‭ 2.‬‭ Re…" at bounding box center [292, 160] width 284 height 58
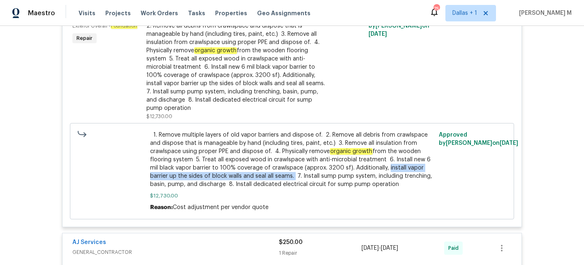
drag, startPoint x: 384, startPoint y: 208, endPoint x: 293, endPoint y: 216, distance: 91.6
click at [293, 188] on span "‬ ‭ 1.‬‭ Remove multiple layers of old vapor barriers and dispose of. ‭ 2.‬‭ Re…" at bounding box center [292, 160] width 284 height 58
click at [307, 188] on span "‬ ‭ 1.‬‭ Remove multiple layers of old vapor barriers and dispose of. ‭ 2.‬‭ Re…" at bounding box center [292, 160] width 284 height 58
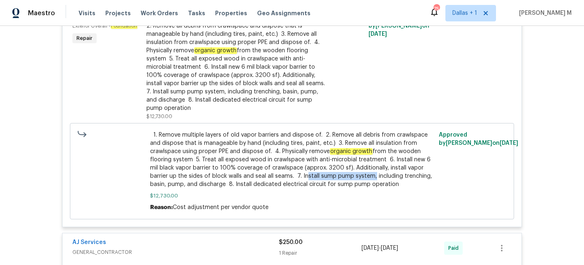
drag, startPoint x: 301, startPoint y: 215, endPoint x: 370, endPoint y: 217, distance: 69.1
click at [370, 188] on span "‬ ‭ 1.‬‭ Remove multiple layers of old vapor barriers and dispose of. ‭ 2.‬‭ Re…" at bounding box center [292, 160] width 284 height 58
click at [318, 188] on span "‬ ‭ 1.‬‭ Remove multiple layers of old vapor barriers and dispose of. ‭ 2.‬‭ Re…" at bounding box center [292, 160] width 284 height 58
drag, startPoint x: 300, startPoint y: 216, endPoint x: 372, endPoint y: 216, distance: 72.4
click at [372, 188] on span "‬ ‭ 1.‬‭ Remove multiple layers of old vapor barriers and dispose of. ‭ 2.‬‭ Re…" at bounding box center [292, 160] width 284 height 58
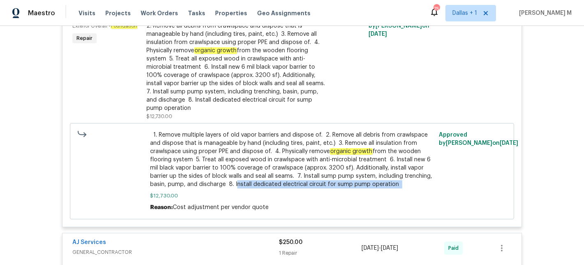
drag, startPoint x: 234, startPoint y: 224, endPoint x: 393, endPoint y: 230, distance: 159.6
click at [393, 211] on div "‬ ‭ 1.‬‭ Remove multiple layers of old vapor barriers and dispose of. ‭ 2.‬‭ Re…" at bounding box center [292, 171] width 284 height 81
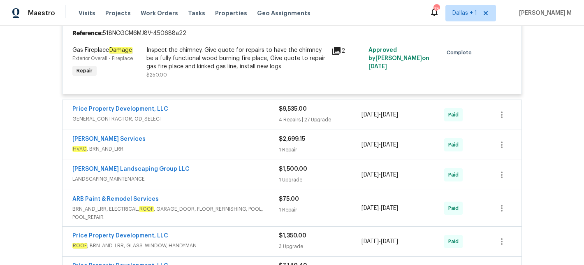
scroll to position [14746, 0]
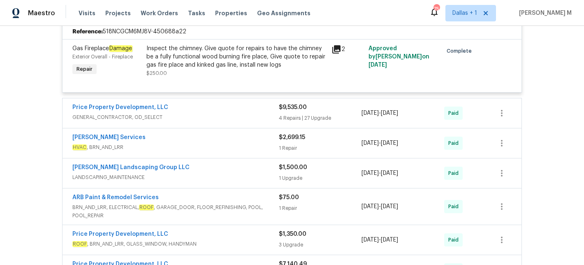
click at [251, 113] on div "Price Property Development, LLC" at bounding box center [175, 108] width 206 height 10
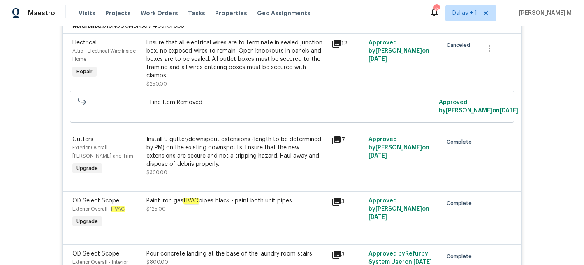
scroll to position [14862, 0]
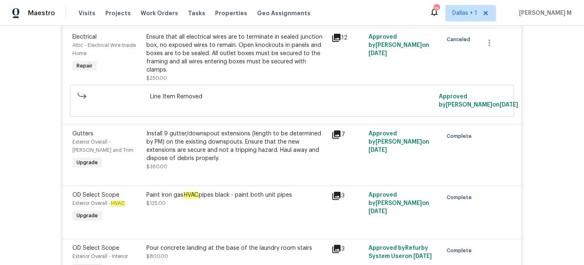
click at [211, 162] on div "Install 9 gutter/downspout extensions (length to be determined by PM) on the ex…" at bounding box center [236, 145] width 180 height 33
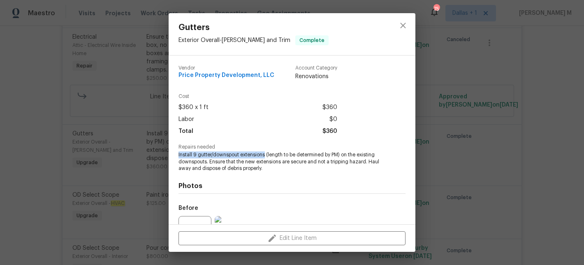
drag, startPoint x: 173, startPoint y: 154, endPoint x: 266, endPoint y: 155, distance: 92.1
click at [266, 155] on div "Vendor Price Property Development, LLC Account Category Renovations Cost $360 x…" at bounding box center [292, 139] width 247 height 169
click at [139, 185] on div "Gutters Exterior Overall - [PERSON_NAME] and Trim Complete Vendor Price Propert…" at bounding box center [292, 132] width 584 height 265
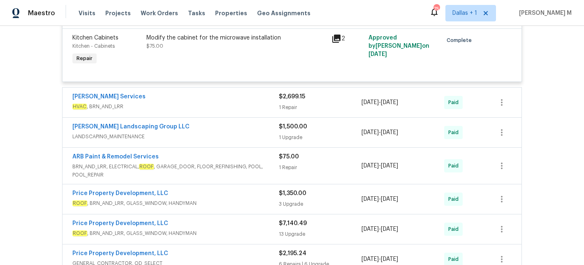
scroll to position [16602, 0]
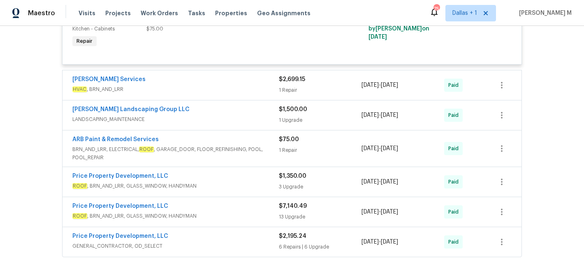
click at [240, 93] on span "HVAC , BRN_AND_LRR" at bounding box center [175, 89] width 206 height 8
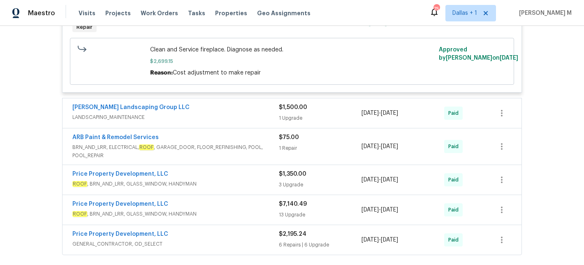
scroll to position [16725, 0]
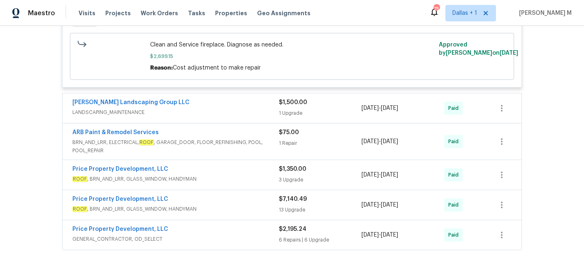
click at [235, 108] on div "[PERSON_NAME] Landscaping Group LLC" at bounding box center [175, 103] width 206 height 10
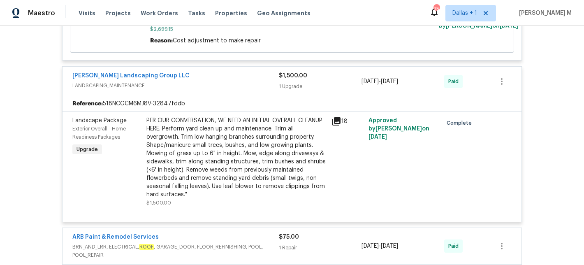
scroll to position [16777, 0]
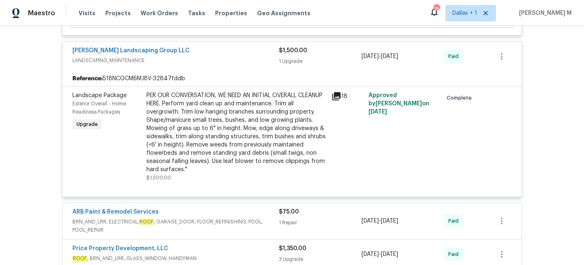
click at [257, 217] on span "BRN_AND_LRR, ELECTRICAL, ROOF , GARAGE_DOOR, FLOOR_REFINISHING, POOL, POOL_REPA…" at bounding box center [175, 225] width 206 height 16
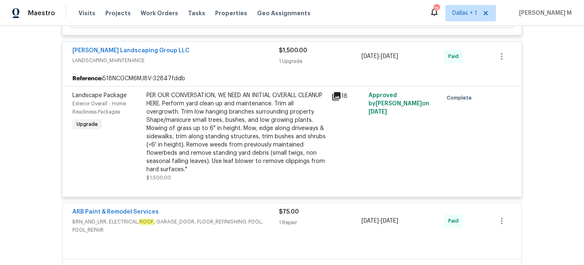
click at [258, 217] on span "BRN_AND_LRR, ELECTRICAL, ROOF , GARAGE_DOOR, FLOOR_REFINISHING, POOL, POOL_REPA…" at bounding box center [175, 225] width 206 height 16
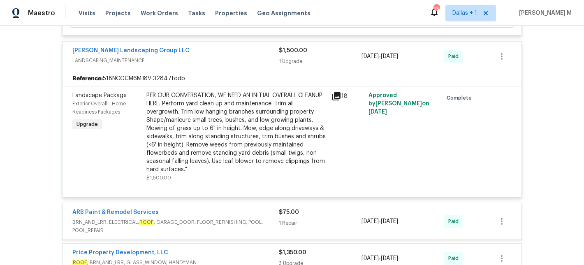
scroll to position [16869, 0]
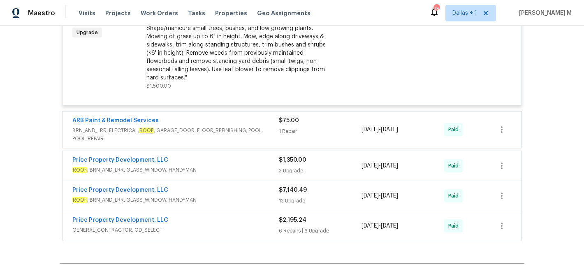
click at [253, 126] on div "ARB Paint & Remodel Services" at bounding box center [175, 121] width 206 height 10
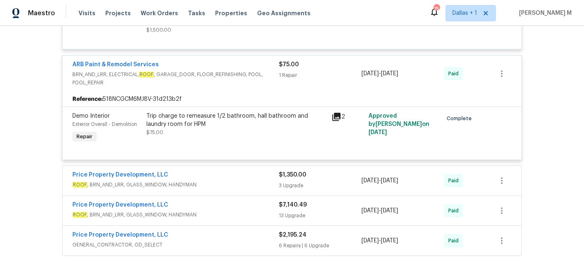
scroll to position [16938, 0]
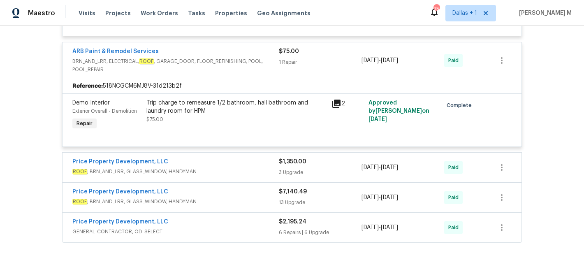
click at [247, 176] on span "ROOF , BRN_AND_LRR, GLASS_WINDOW, HANDYMAN" at bounding box center [175, 171] width 206 height 8
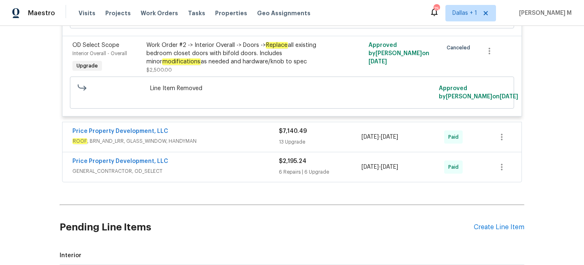
scroll to position [17250, 0]
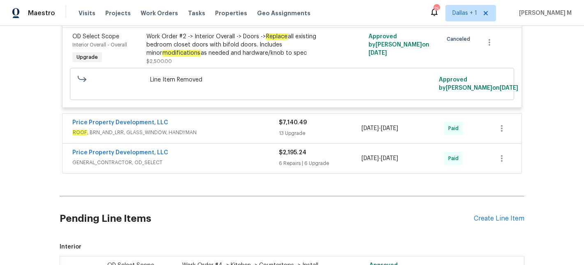
click at [238, 136] on span "ROOF , BRN_AND_LRR, GLASS_WINDOW, HANDYMAN" at bounding box center [175, 132] width 206 height 8
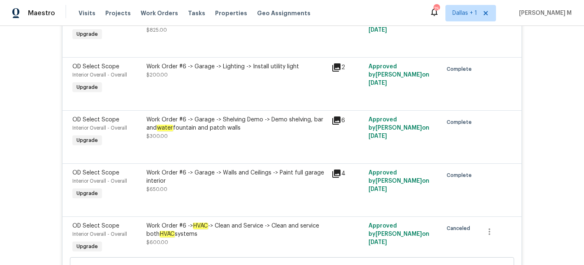
scroll to position [17642, 0]
click at [274, 18] on em "Replace" at bounding box center [275, 14] width 22 height 7
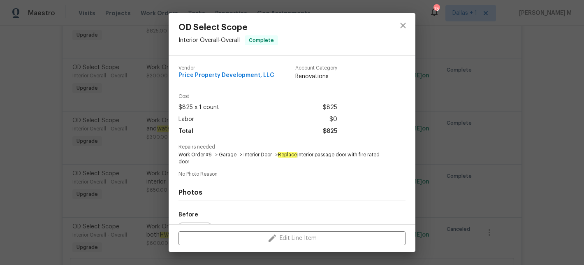
drag, startPoint x: 279, startPoint y: 155, endPoint x: 321, endPoint y: 163, distance: 42.7
click at [321, 163] on span "Work Order #6 -> Garage -> Interior Door -> Replace interior passage door with …" at bounding box center [280, 158] width 204 height 14
click at [157, 172] on div "OD Select Scope Interior Overall - Overall Complete Vendor Price Property Devel…" at bounding box center [292, 132] width 584 height 265
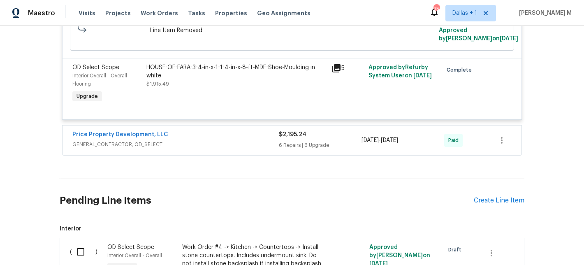
scroll to position [18133, 0]
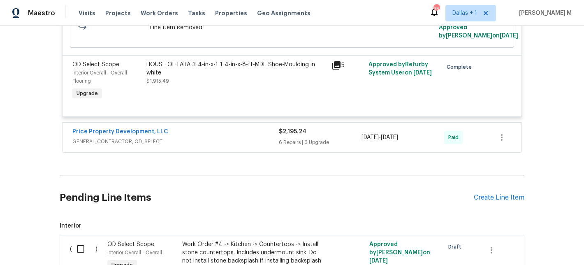
click at [236, 146] on span "GENERAL_CONTRACTOR, OD_SELECT" at bounding box center [175, 141] width 206 height 8
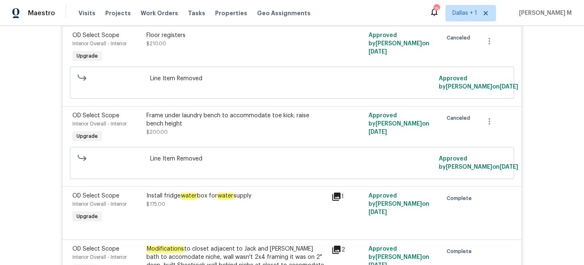
scroll to position [18677, 0]
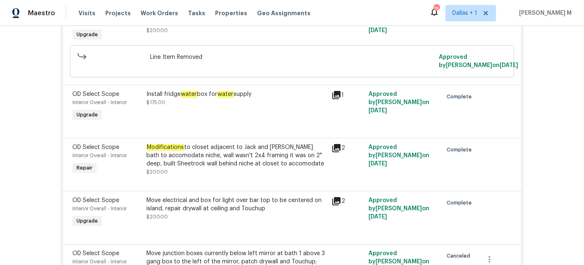
click at [196, 97] on em "water" at bounding box center [188, 94] width 16 height 7
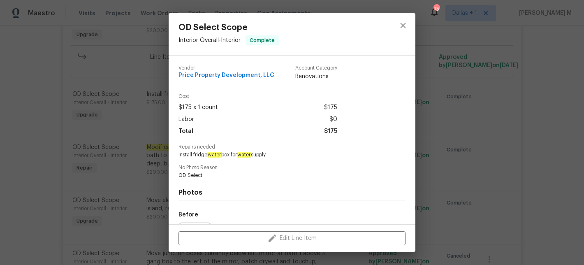
drag, startPoint x: 176, startPoint y: 153, endPoint x: 267, endPoint y: 158, distance: 91.4
click at [267, 160] on div "Vendor Price Property Development, LLC Account Category Renovations Cost $175 x…" at bounding box center [292, 139] width 247 height 169
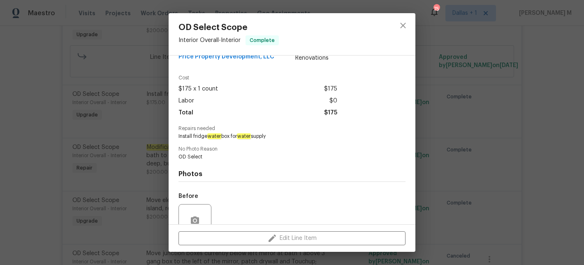
click at [87, 170] on div "OD Select Scope Interior Overall - Interior Complete Vendor Price Property Deve…" at bounding box center [292, 132] width 584 height 265
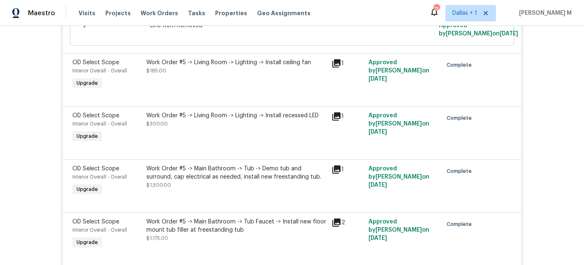
scroll to position [12114, 0]
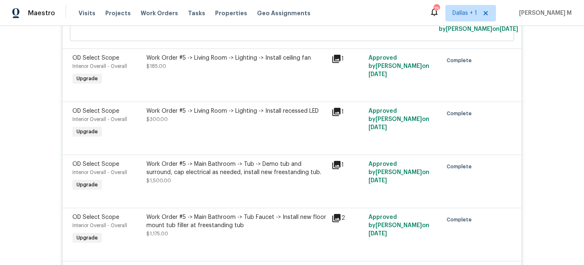
click at [221, 176] on div "Work Order #5 -> Main Bathroom -> Tub -> Demo tub and surround, cap electrical …" at bounding box center [236, 168] width 180 height 16
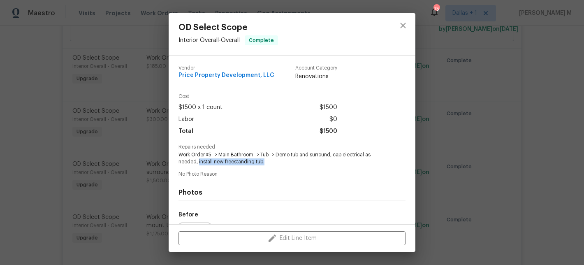
drag, startPoint x: 199, startPoint y: 162, endPoint x: 292, endPoint y: 160, distance: 92.9
click at [292, 160] on span "Work Order #5 -> Main Bathroom -> Tub -> Demo tub and surround, cap electrical …" at bounding box center [280, 158] width 204 height 14
click at [109, 134] on div "OD Select Scope Interior Overall - Overall Complete Vendor Price Property Devel…" at bounding box center [292, 132] width 584 height 265
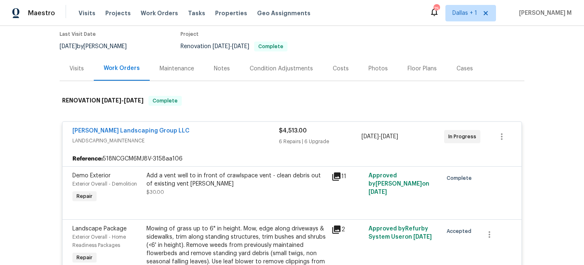
scroll to position [0, 0]
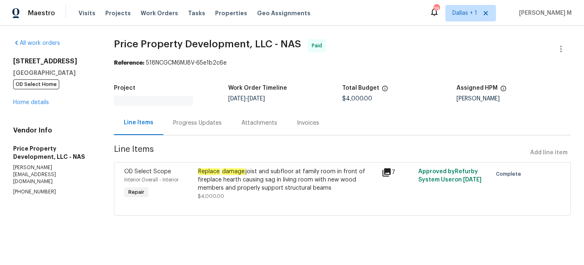
click at [199, 121] on div "Progress Updates" at bounding box center [197, 123] width 49 height 8
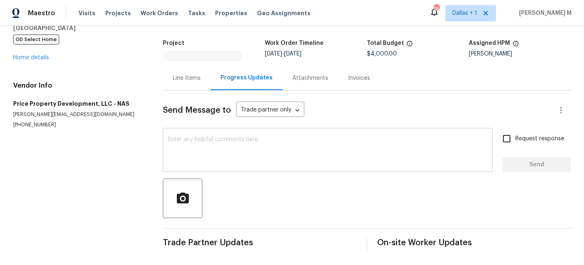
scroll to position [41, 0]
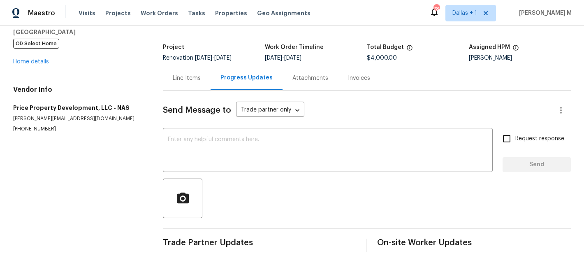
click at [169, 74] on div "Line Items" at bounding box center [187, 78] width 48 height 24
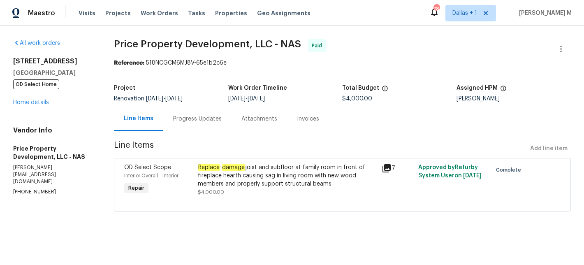
click at [319, 120] on div "Invoices" at bounding box center [308, 119] width 22 height 8
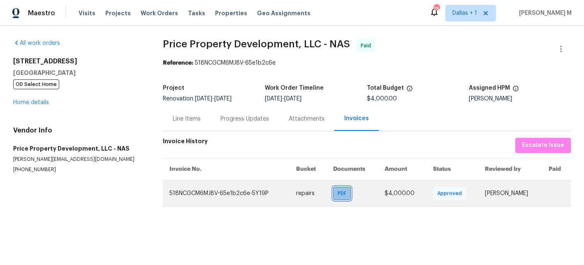
click at [338, 192] on span "PDF" at bounding box center [344, 193] width 12 height 8
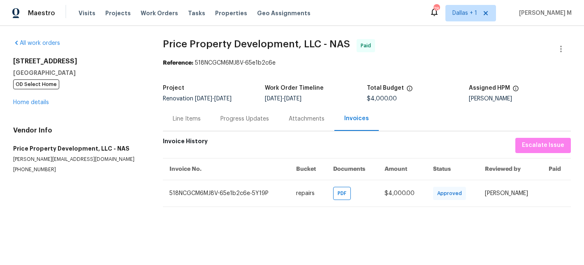
click at [199, 122] on div "Line Items" at bounding box center [187, 119] width 28 height 8
